Goal: Check status: Check status

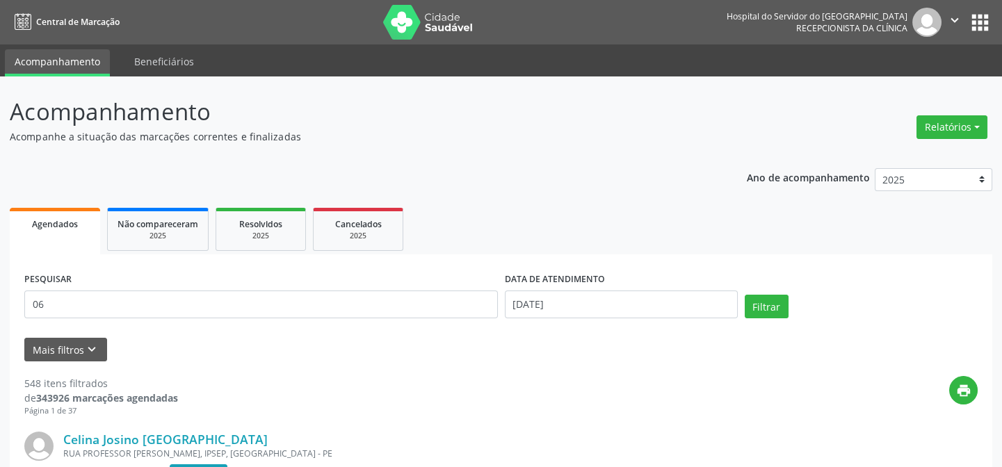
type input "0"
type input "[PERSON_NAME]"
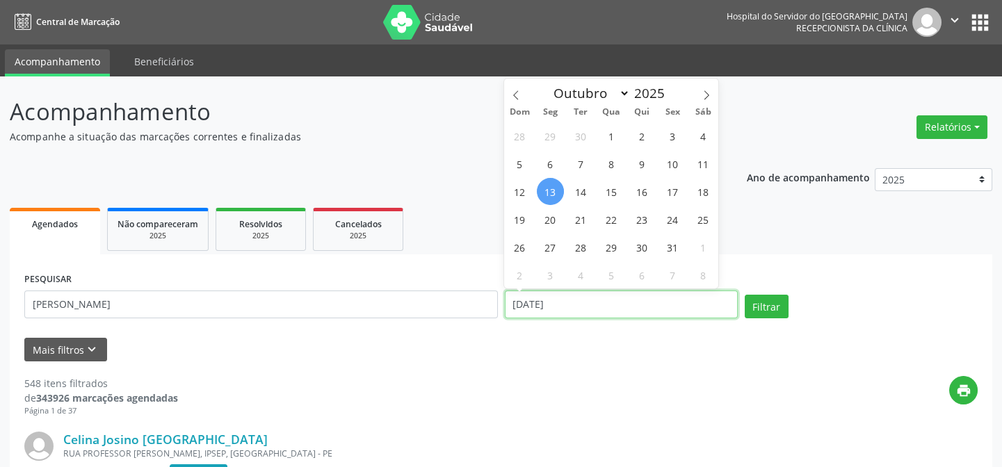
click at [563, 303] on input "[DATE]" at bounding box center [621, 305] width 233 height 28
click at [745, 295] on button "Filtrar" at bounding box center [767, 307] width 44 height 24
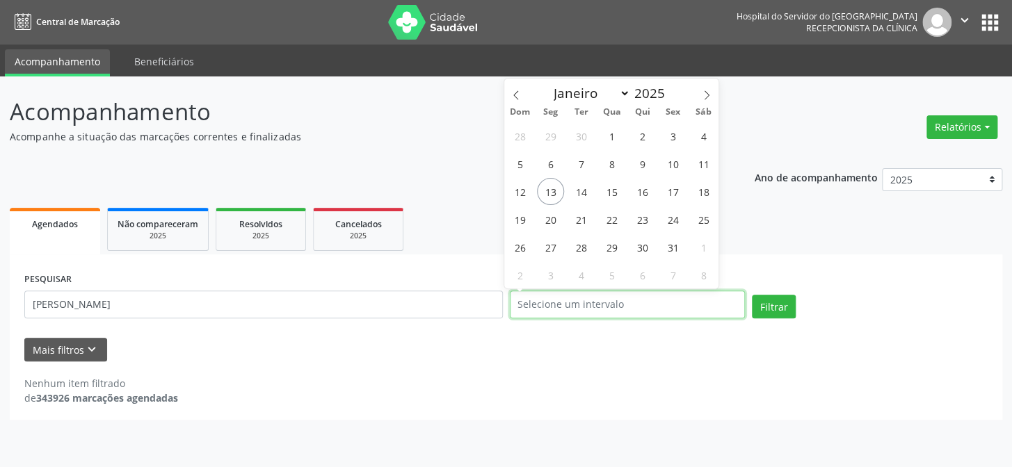
click at [752, 295] on button "Filtrar" at bounding box center [774, 307] width 44 height 24
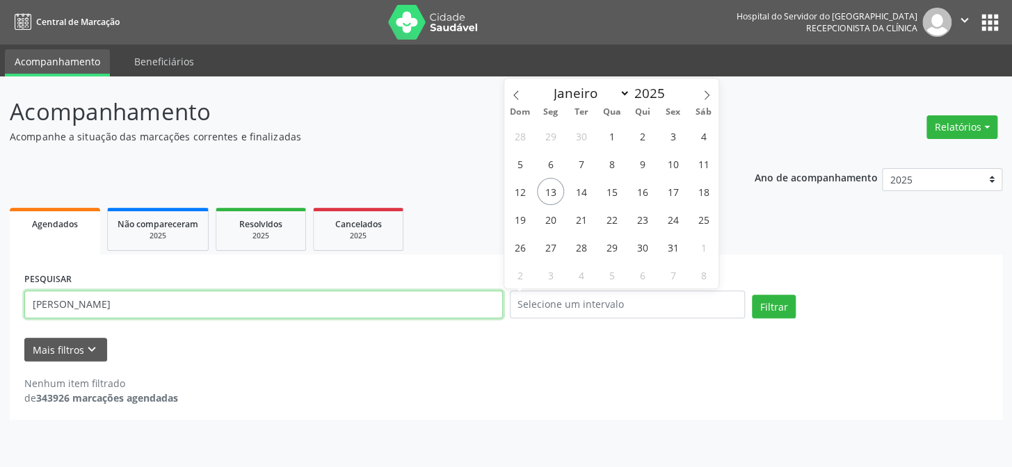
click at [156, 305] on input "[PERSON_NAME]" at bounding box center [263, 305] width 479 height 28
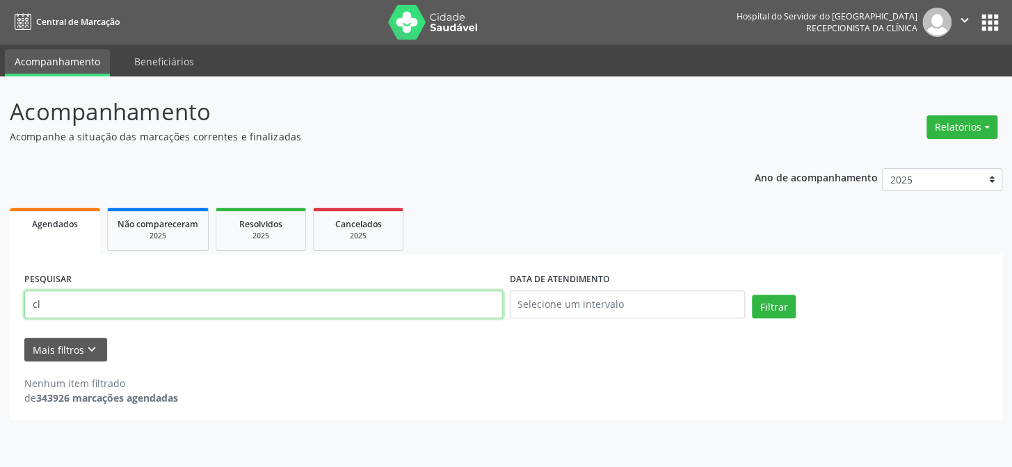
type input "c"
type input "06335276453"
click at [752, 295] on button "Filtrar" at bounding box center [774, 307] width 44 height 24
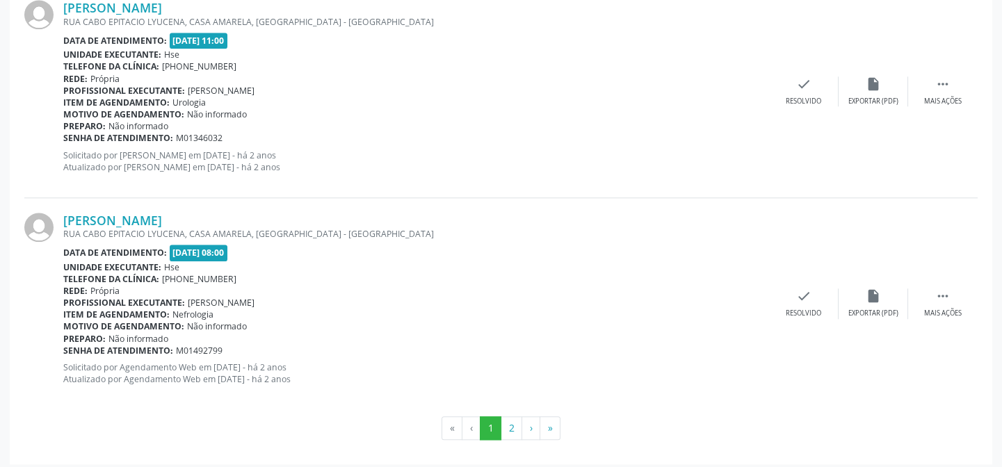
scroll to position [3196, 0]
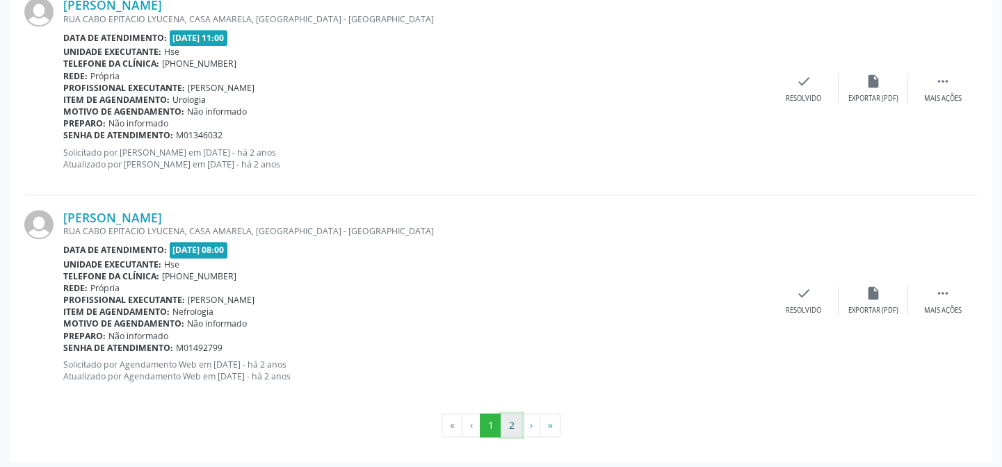
click at [509, 419] on button "2" at bounding box center [512, 426] width 22 height 24
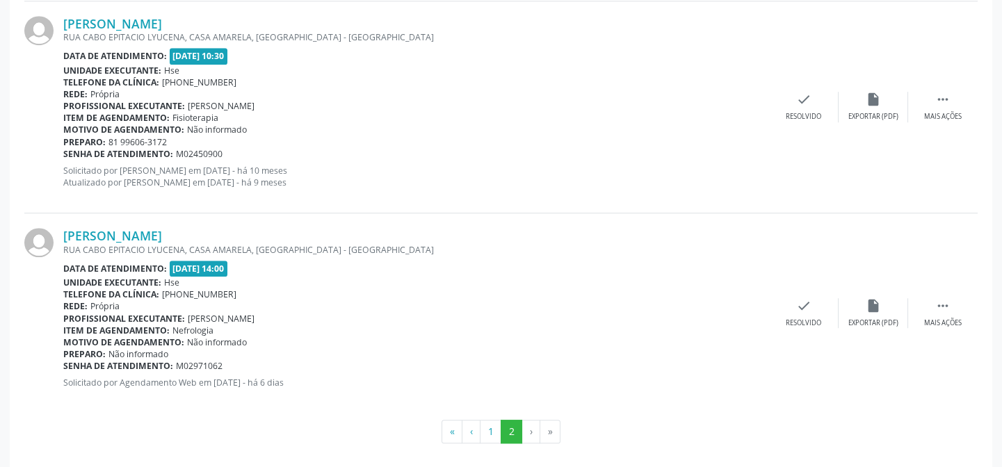
scroll to position [2335, 0]
